Goal: Task Accomplishment & Management: Complete application form

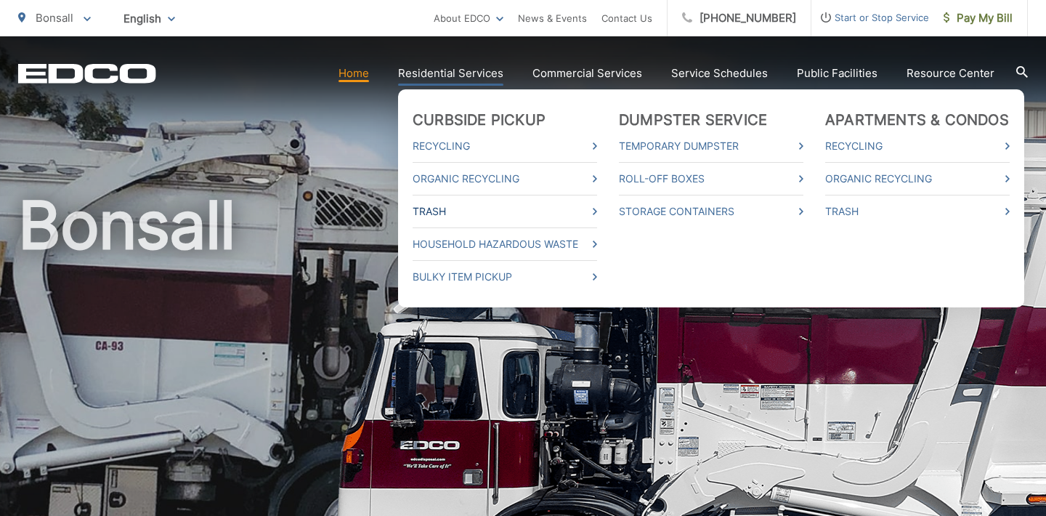
click at [441, 214] on link "Trash" at bounding box center [505, 211] width 185 height 17
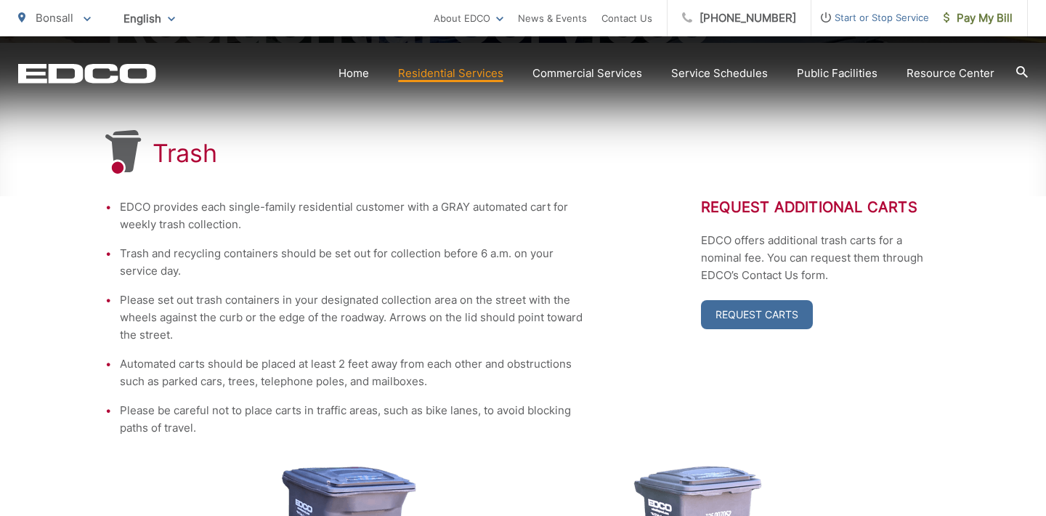
scroll to position [279, 0]
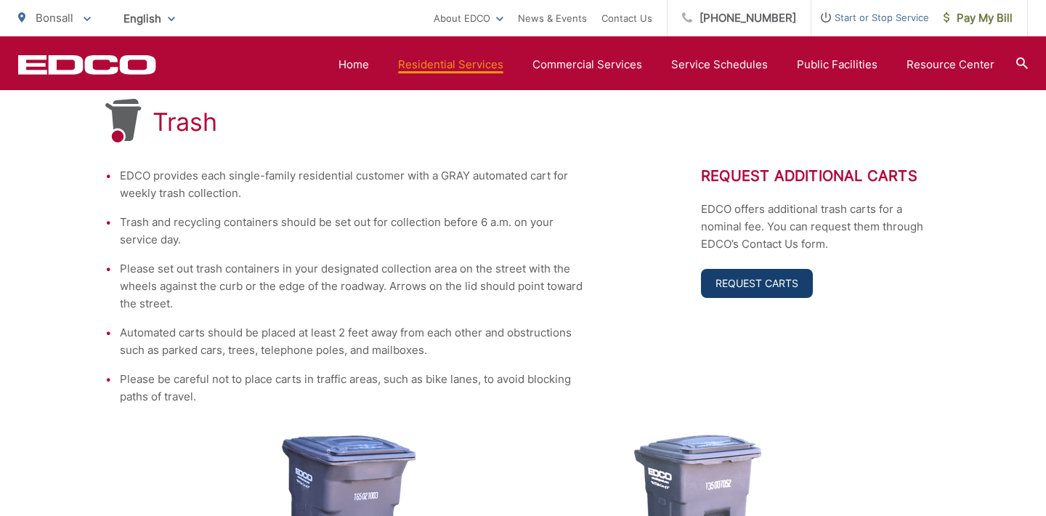
click at [777, 278] on link "Request Carts" at bounding box center [757, 283] width 112 height 29
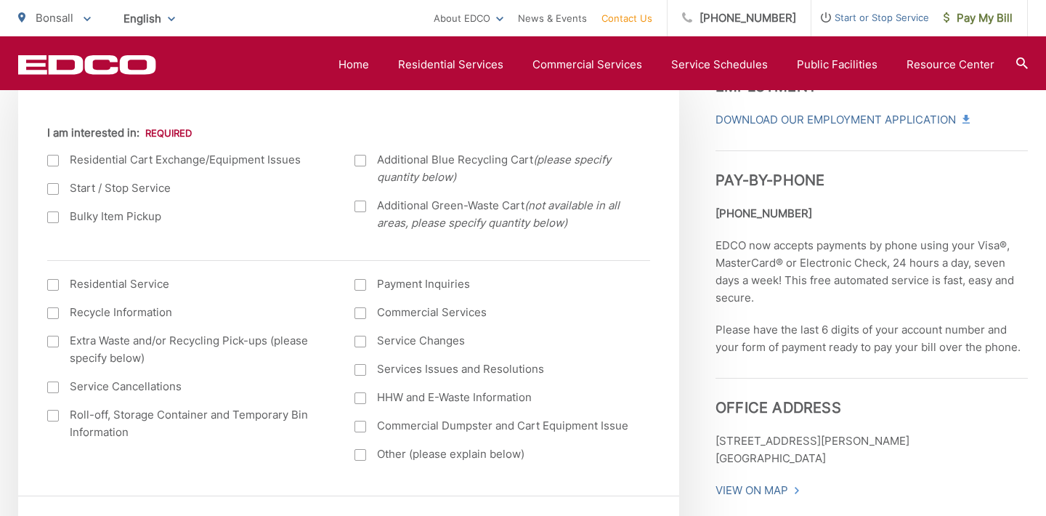
scroll to position [530, 0]
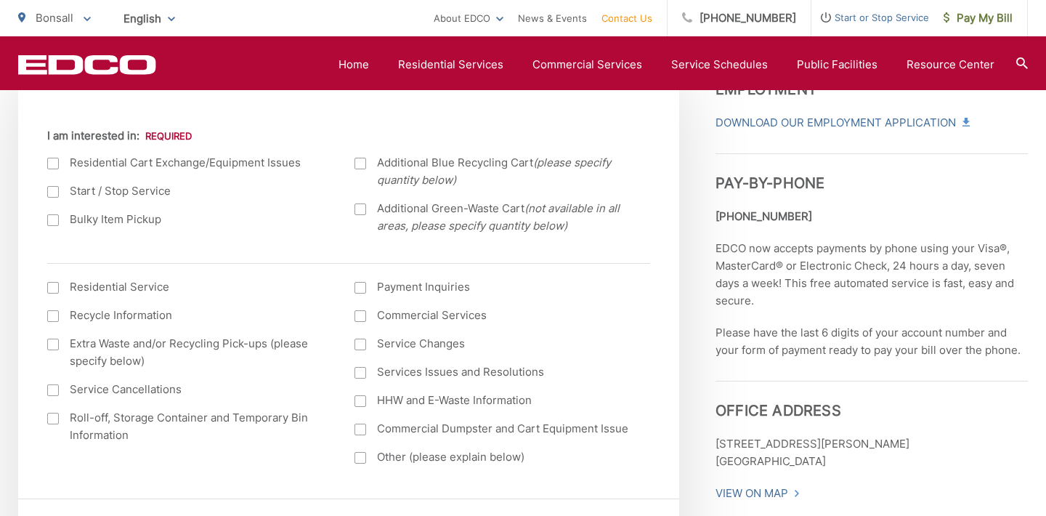
click at [362, 211] on div at bounding box center [361, 209] width 12 height 12
click at [0, 0] on input "Additional Green-Waste Cart (not available in all areas, please specify quantit…" at bounding box center [0, 0] width 0 height 0
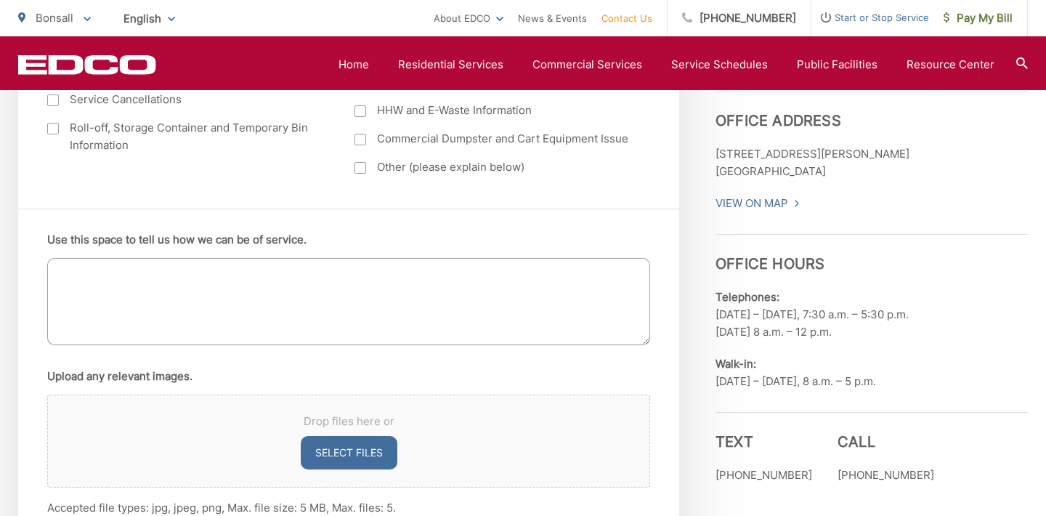
scroll to position [816, 0]
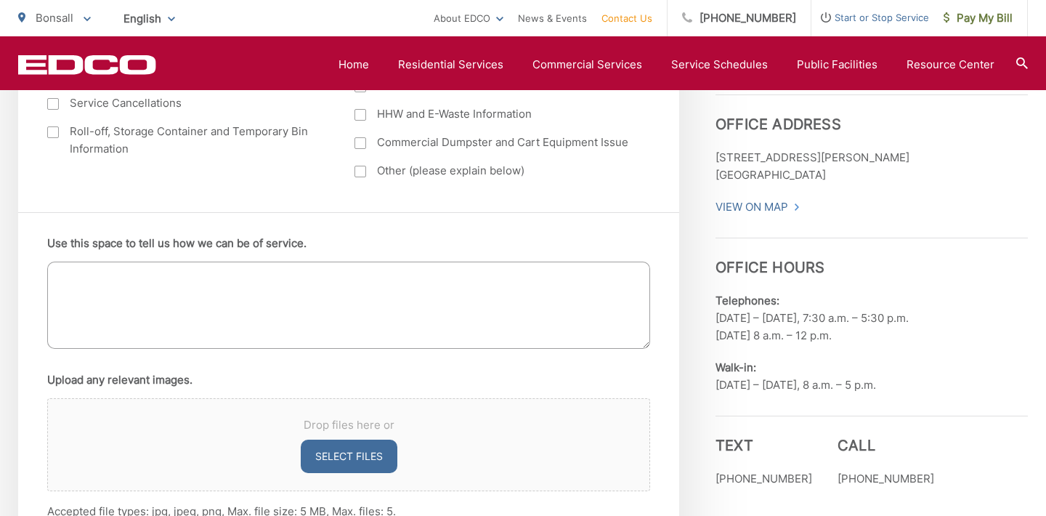
click at [387, 279] on textarea "Use this space to tell us how we can be of service." at bounding box center [348, 305] width 603 height 87
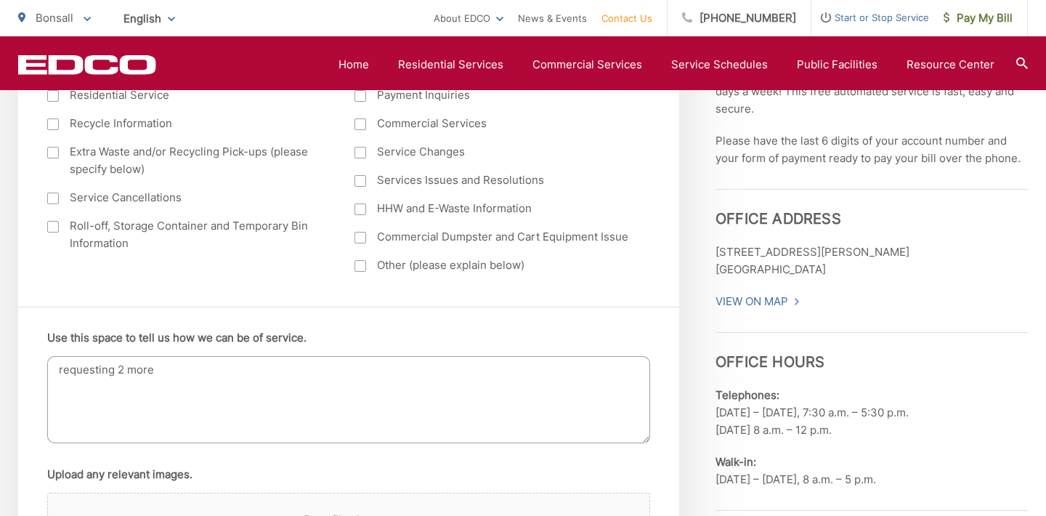
scroll to position [724, 0]
drag, startPoint x: 153, startPoint y: 366, endPoint x: 127, endPoint y: 366, distance: 25.4
click at [127, 366] on textarea "requesting 2 more green waste carts \." at bounding box center [348, 397] width 603 height 87
click at [226, 367] on textarea "requesting 2 green waste carts \." at bounding box center [348, 397] width 603 height 87
type textarea "requesting 2 green waste carts."
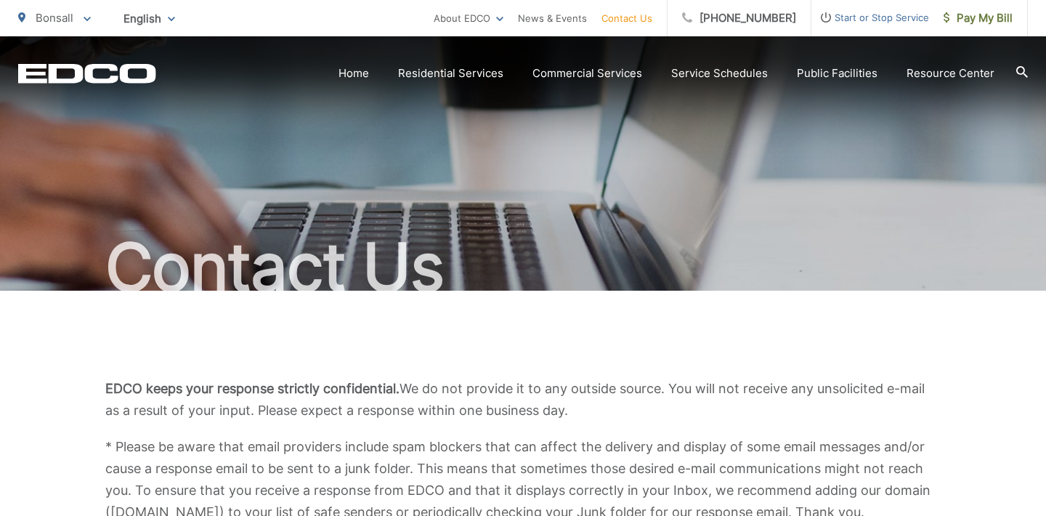
scroll to position [0, 0]
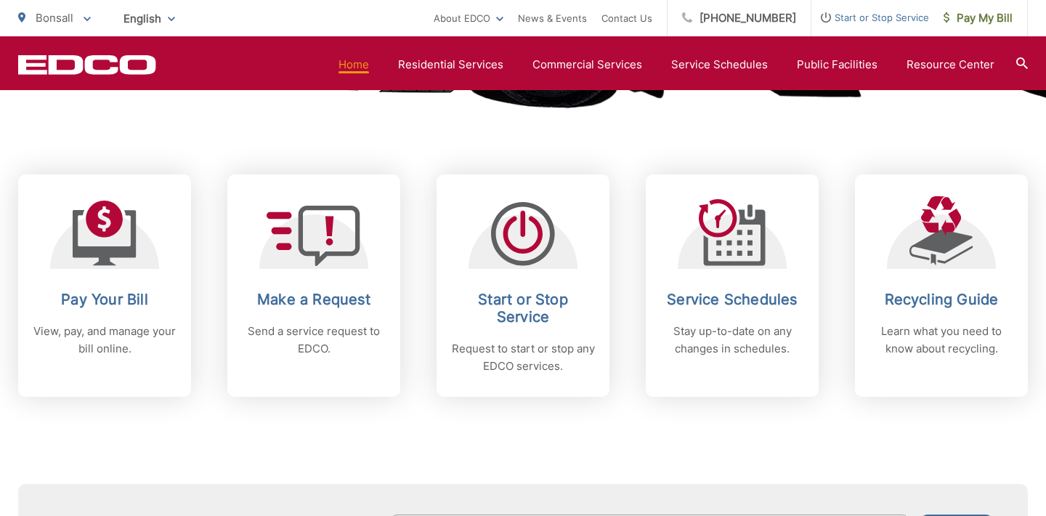
scroll to position [553, 0]
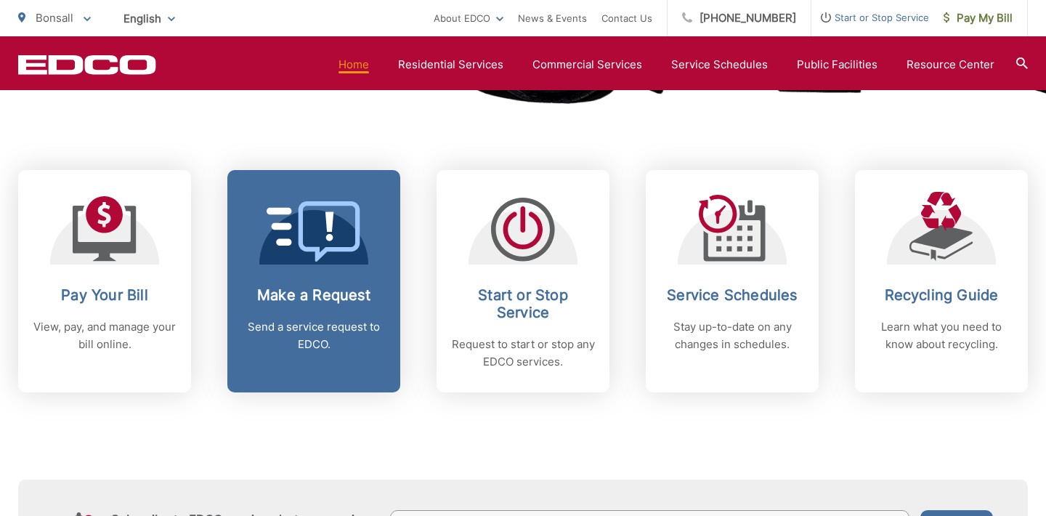
click at [342, 214] on icon at bounding box center [314, 231] width 94 height 60
